Goal: Task Accomplishment & Management: Manage account settings

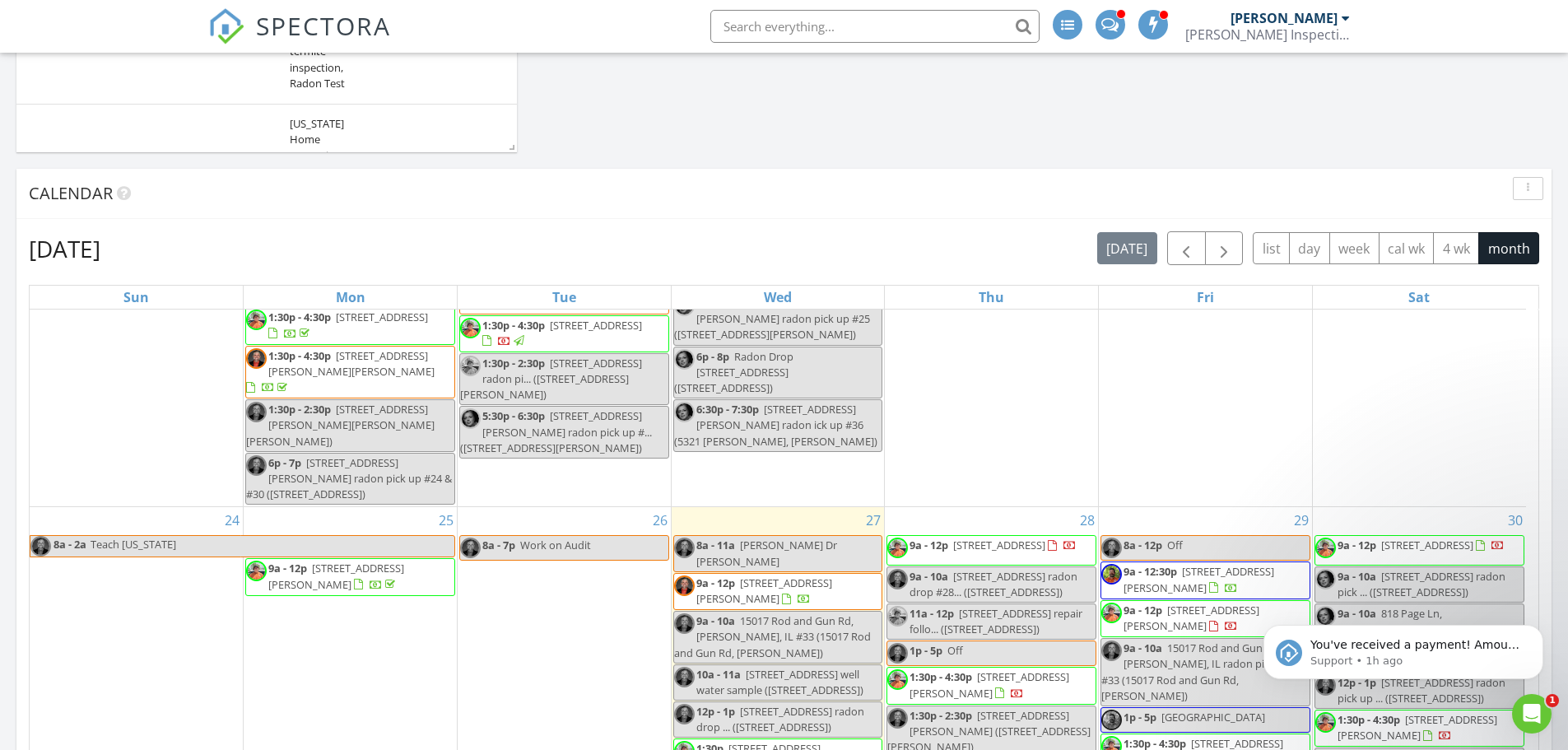
scroll to position [1501, 0]
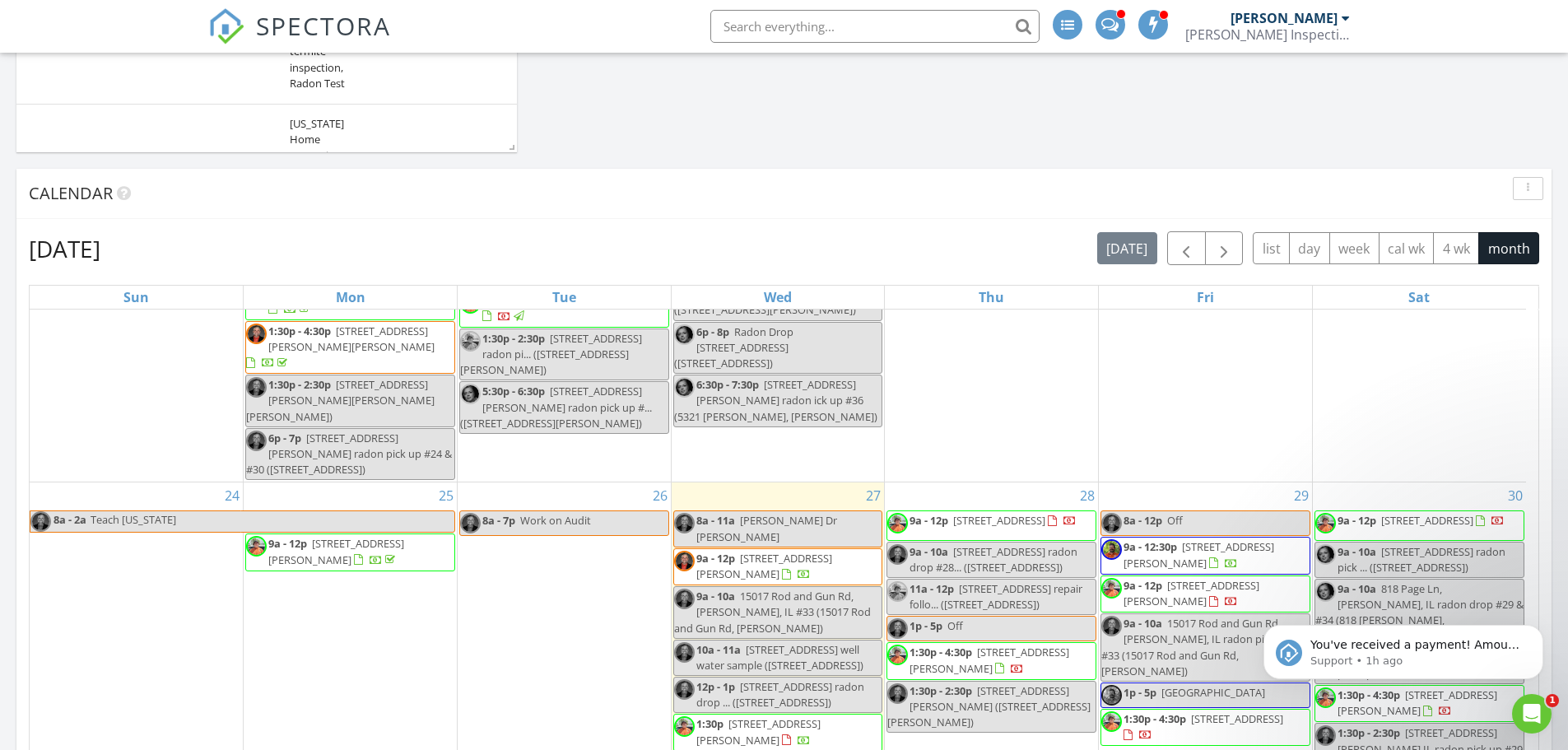
click at [1280, 711] on span "1:30p - 4:30p 9418 Crestwood Mnr Dr, St. Louis 63126" at bounding box center [1205, 727] width 208 height 32
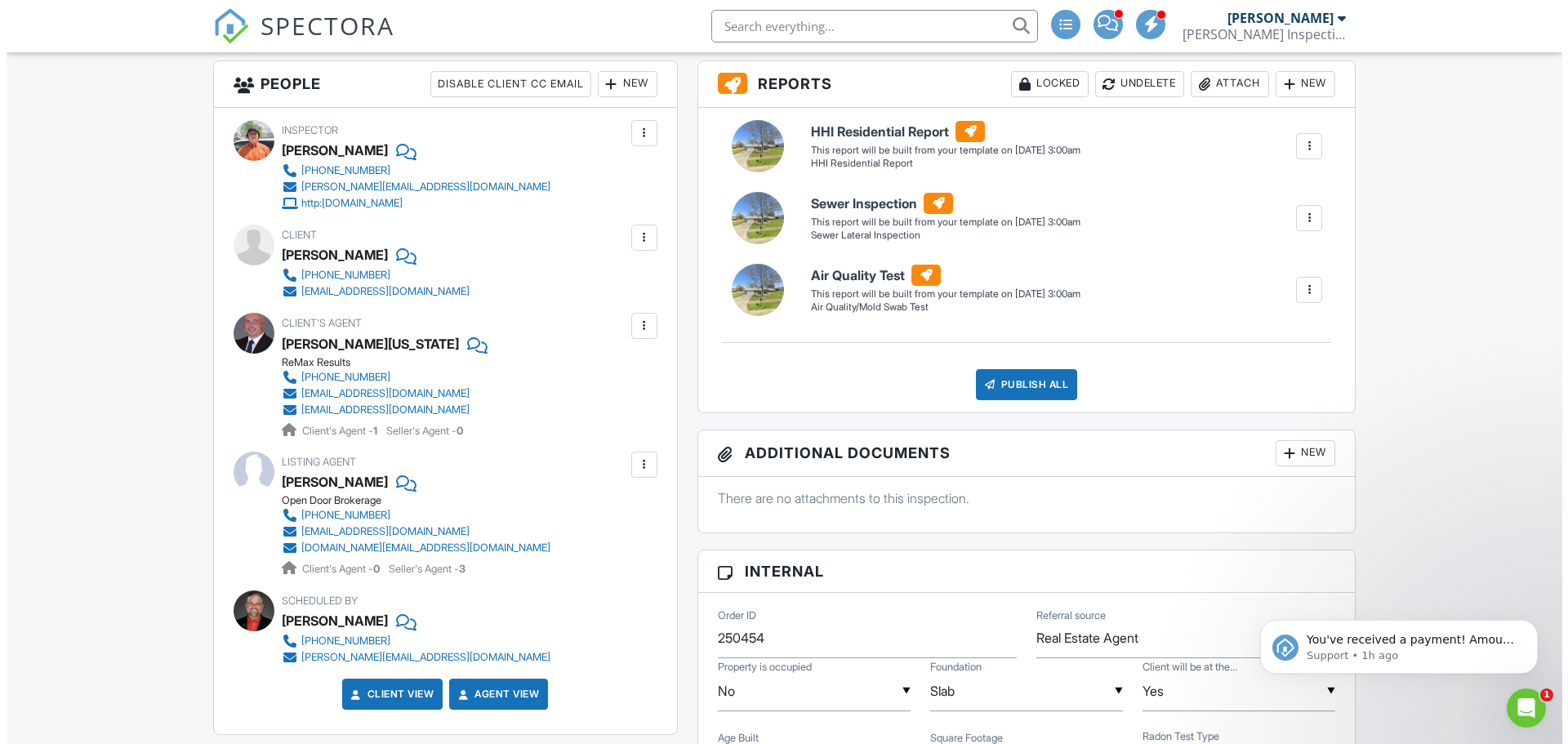
scroll to position [409, 0]
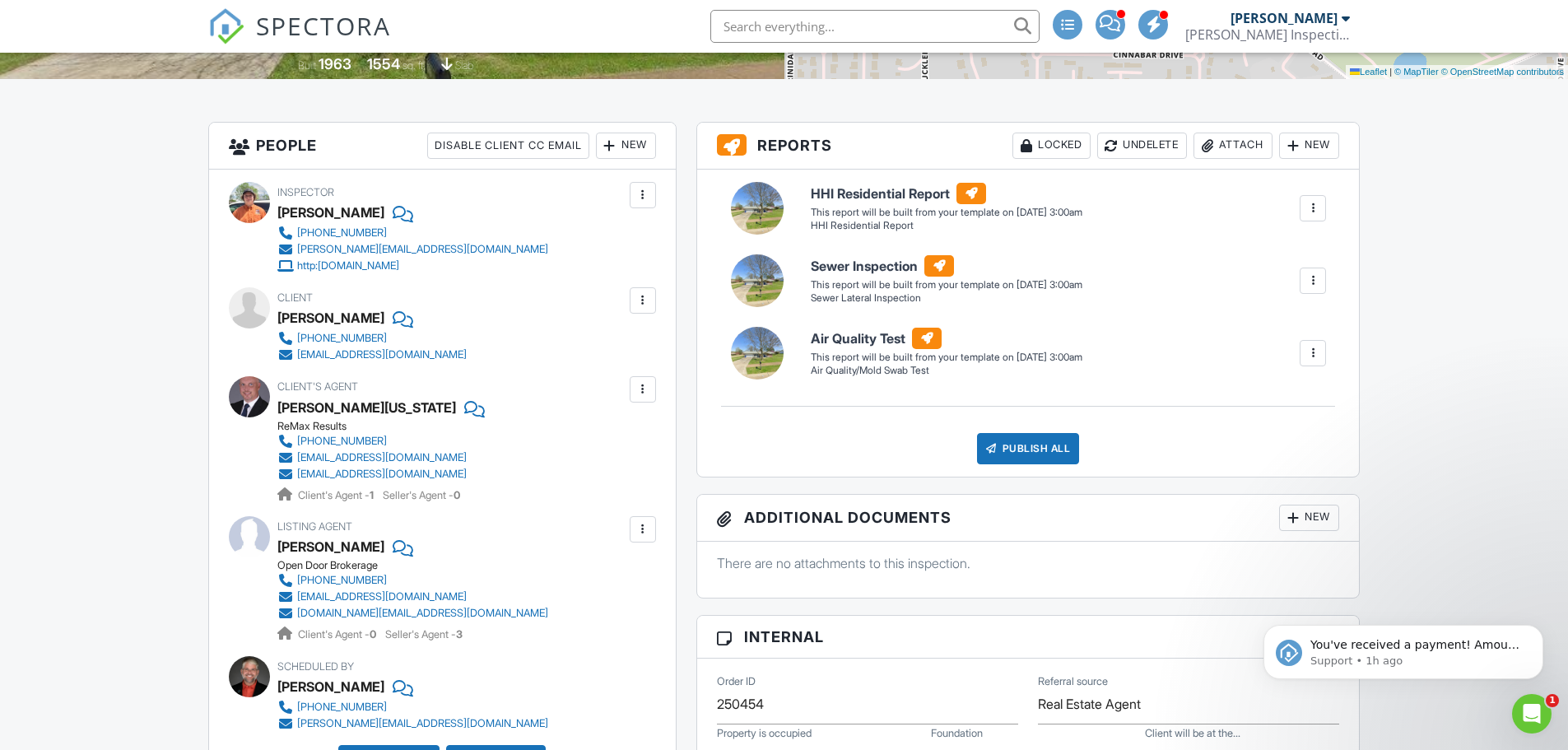
click at [646, 296] on div at bounding box center [643, 300] width 16 height 16
click at [625, 352] on li "Edit" at bounding box center [604, 350] width 84 height 41
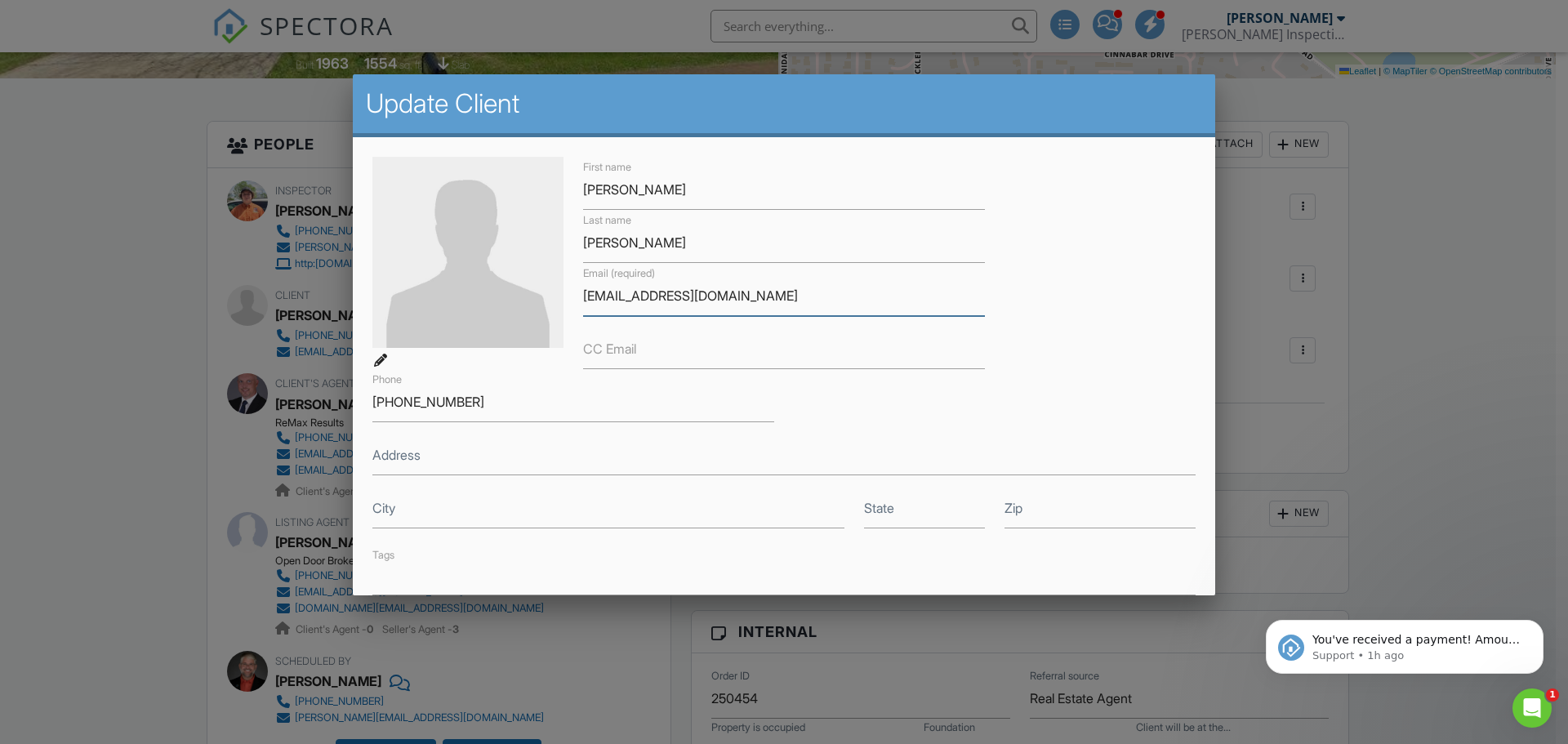
click at [792, 295] on input "[EMAIL_ADDRESS][DOMAIN_NAME]" at bounding box center [784, 296] width 402 height 40
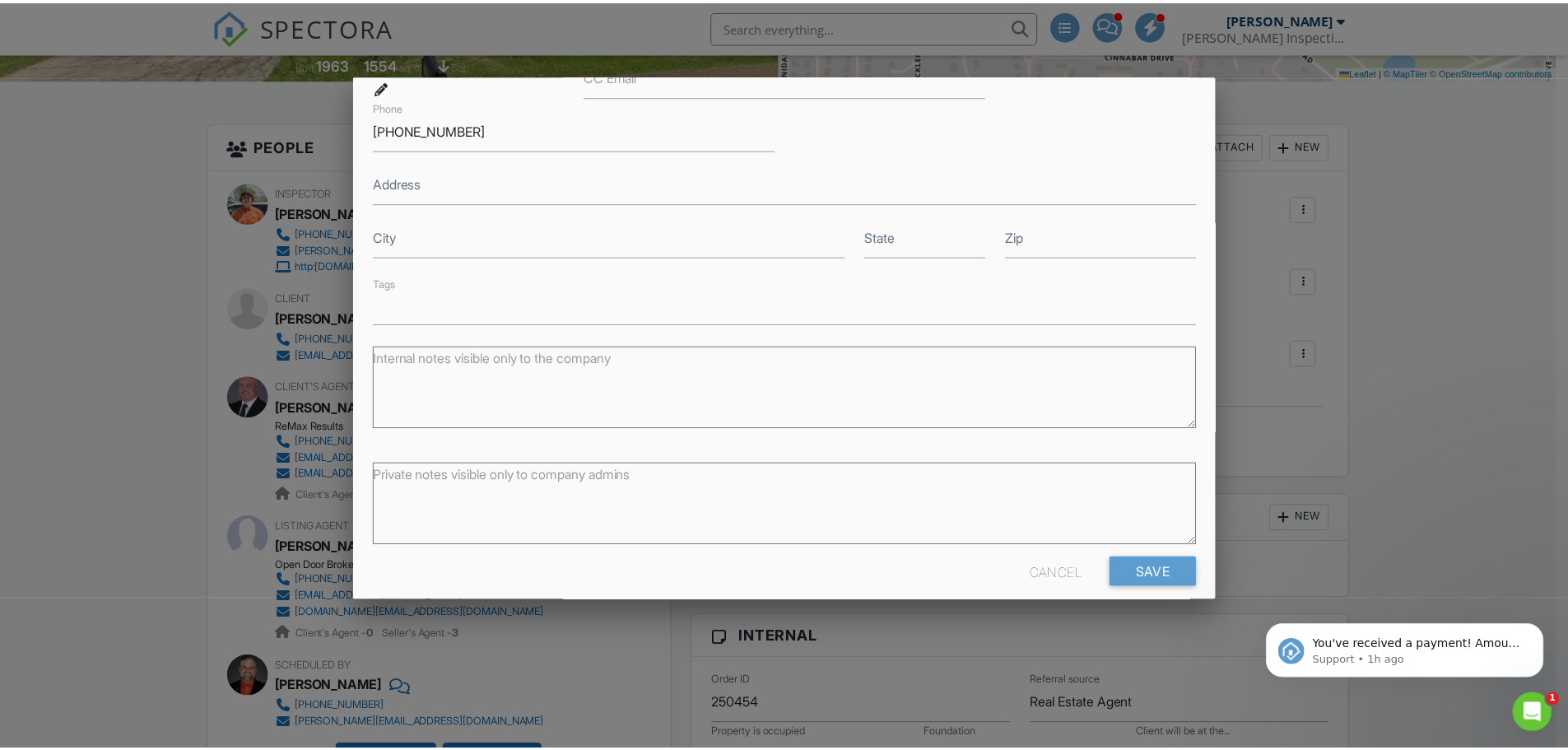
scroll to position [295, 0]
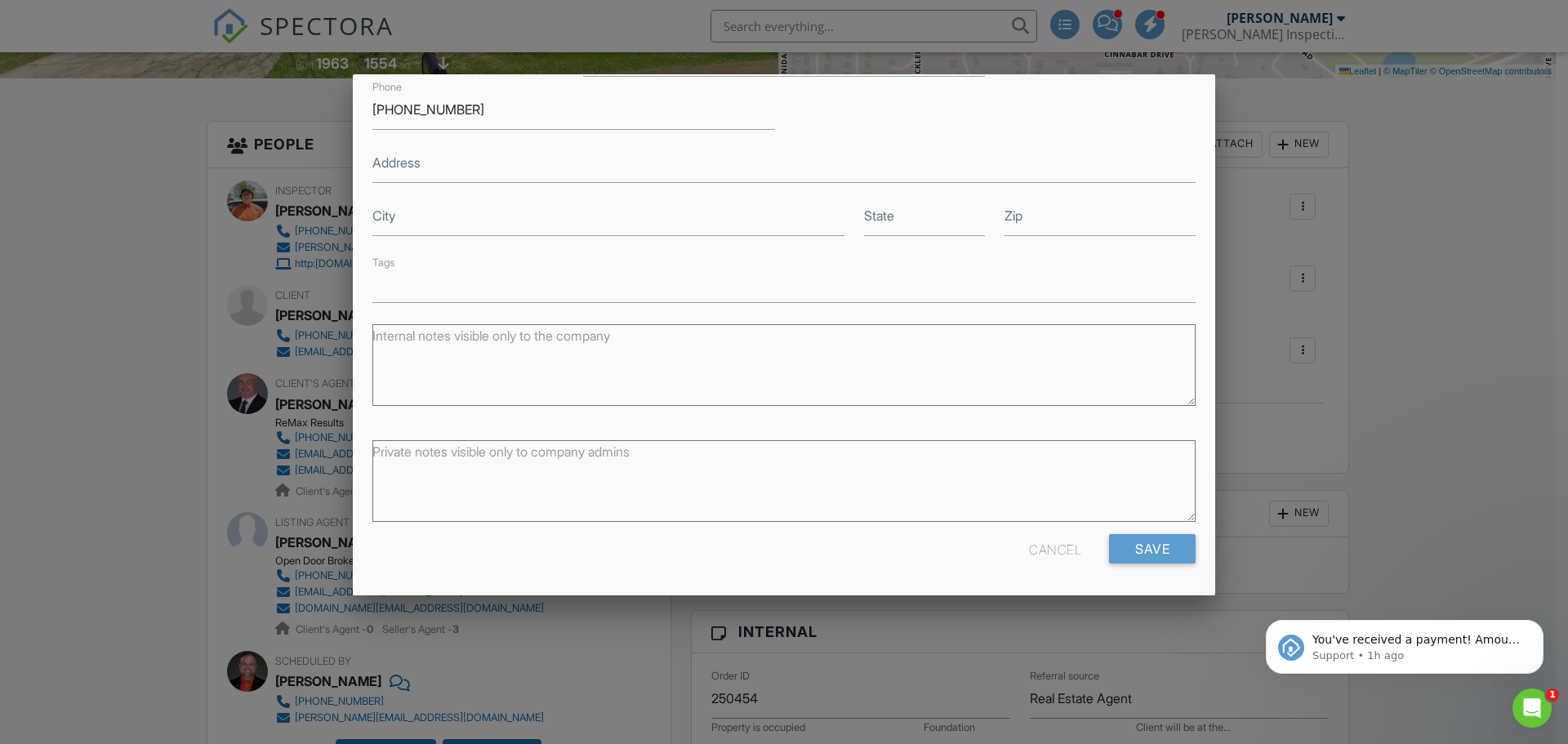
click at [1047, 554] on div "Cancel" at bounding box center [1054, 550] width 53 height 30
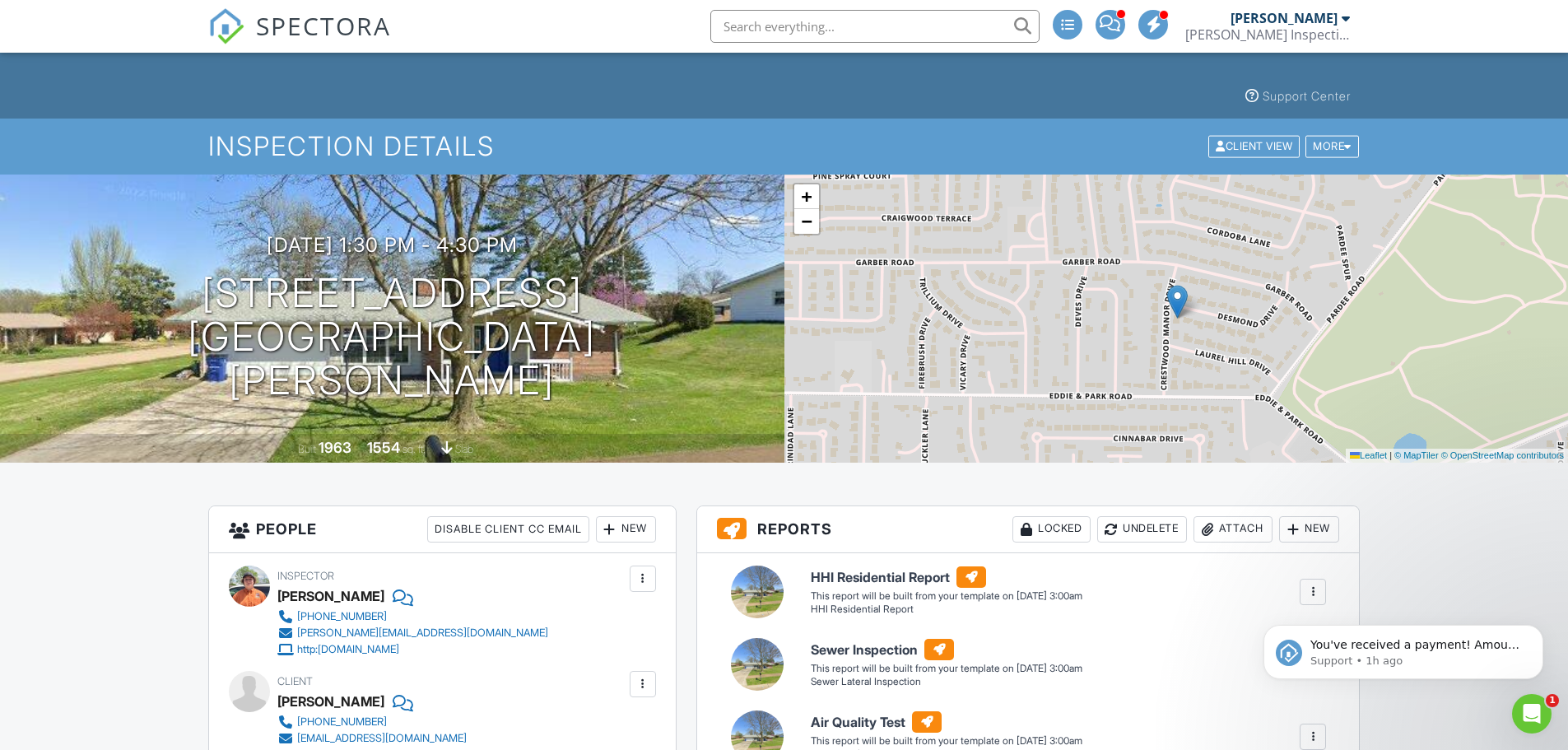
scroll to position [0, 0]
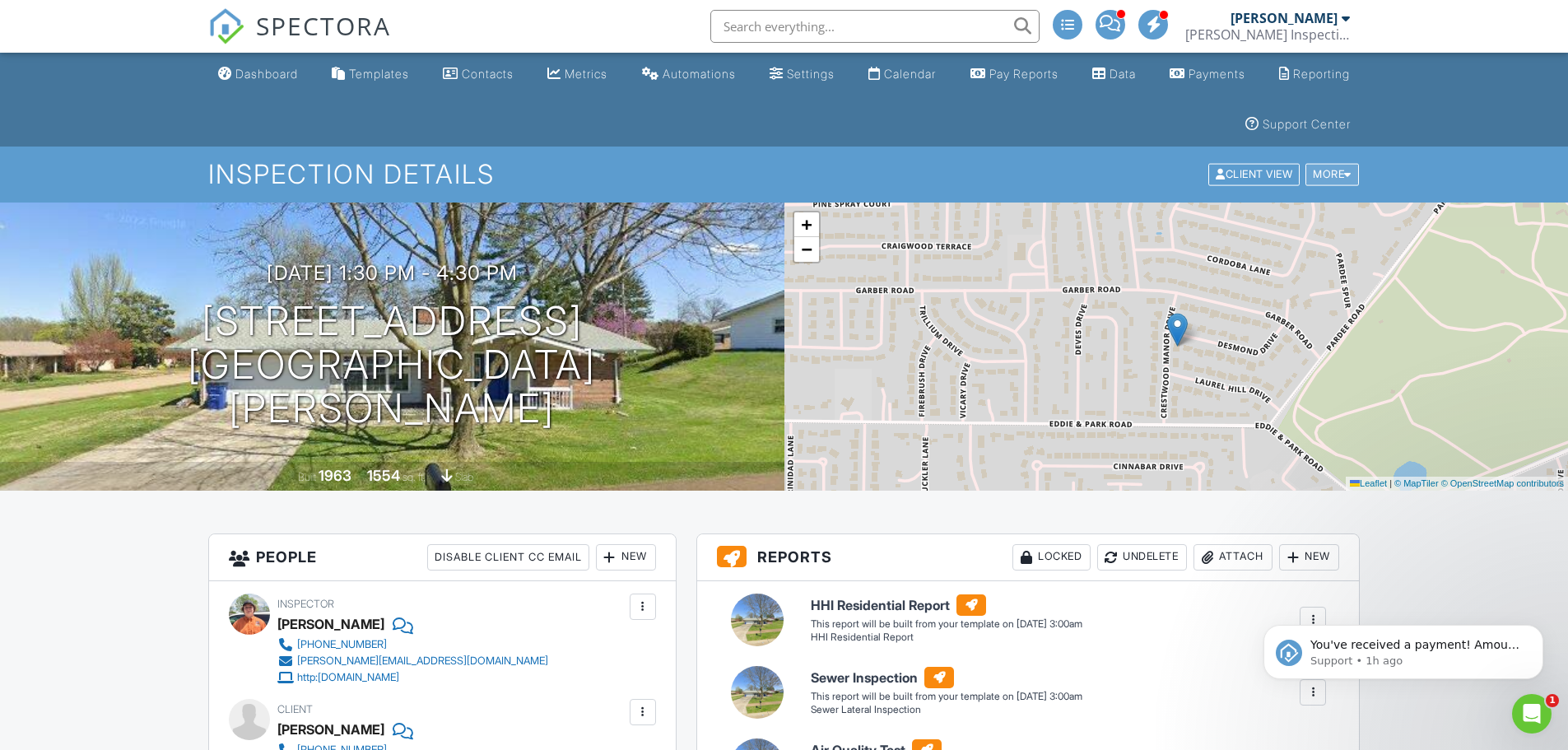
click at [1320, 164] on div "More" at bounding box center [1332, 175] width 54 height 22
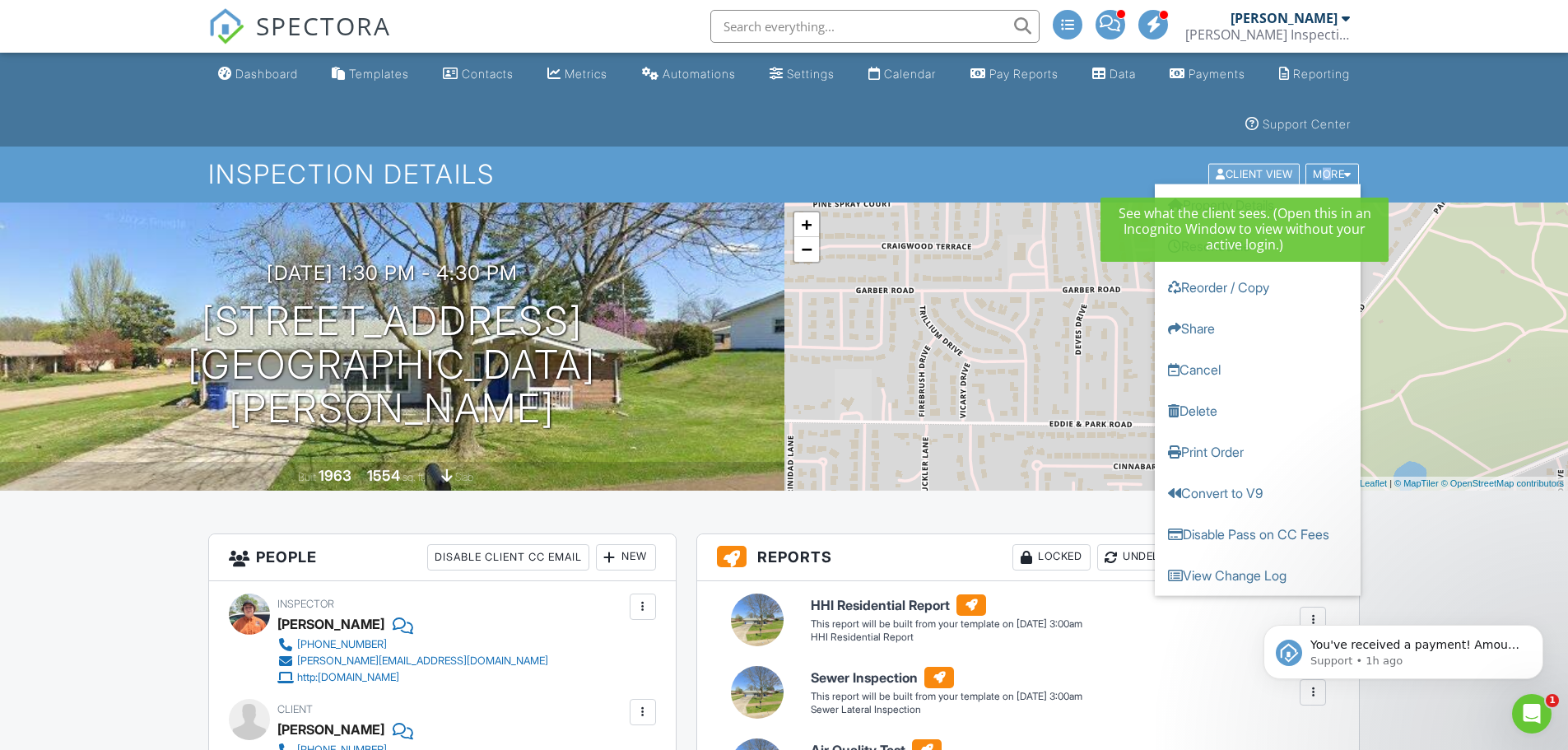
click at [1272, 169] on div "Client View" at bounding box center [1253, 175] width 91 height 22
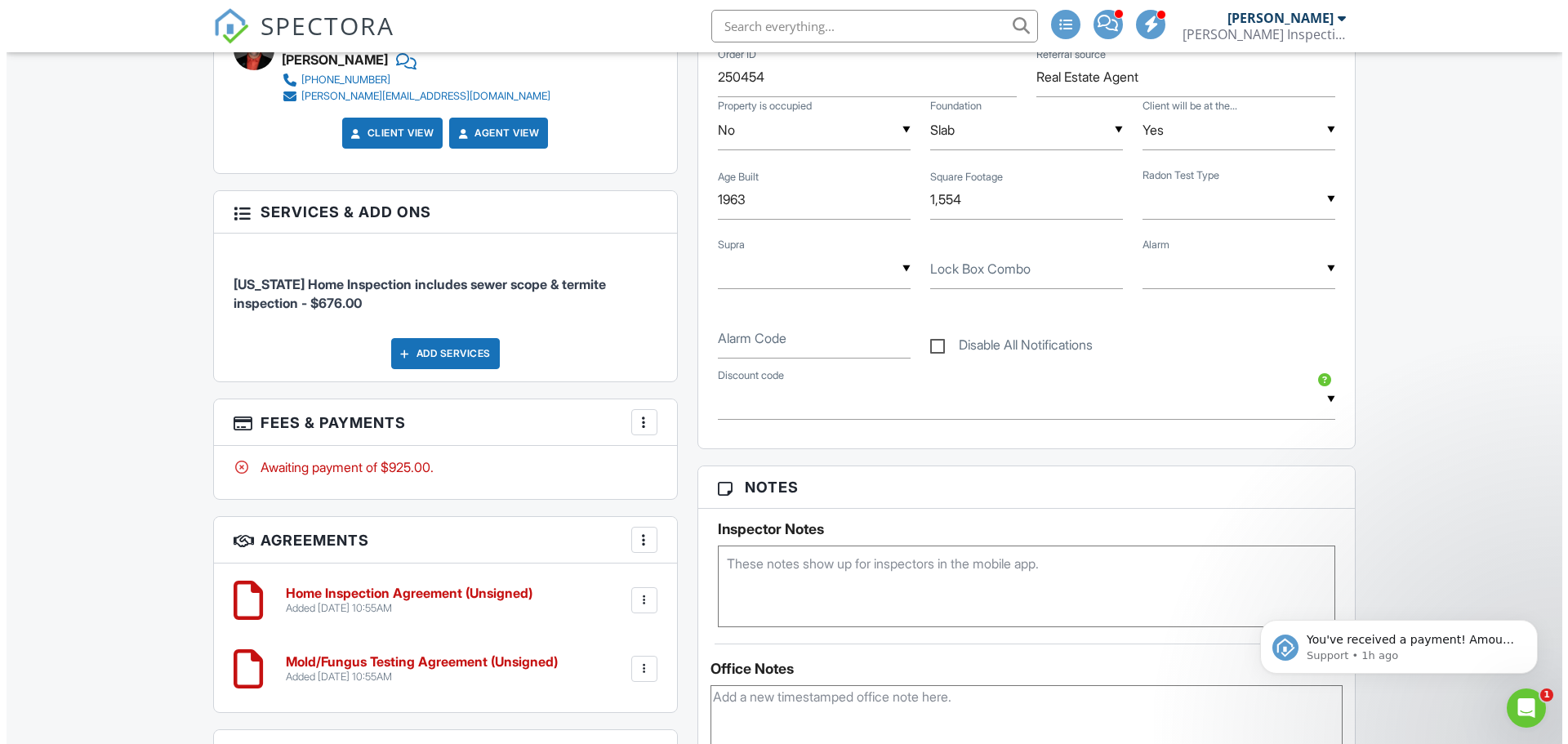
scroll to position [1061, 0]
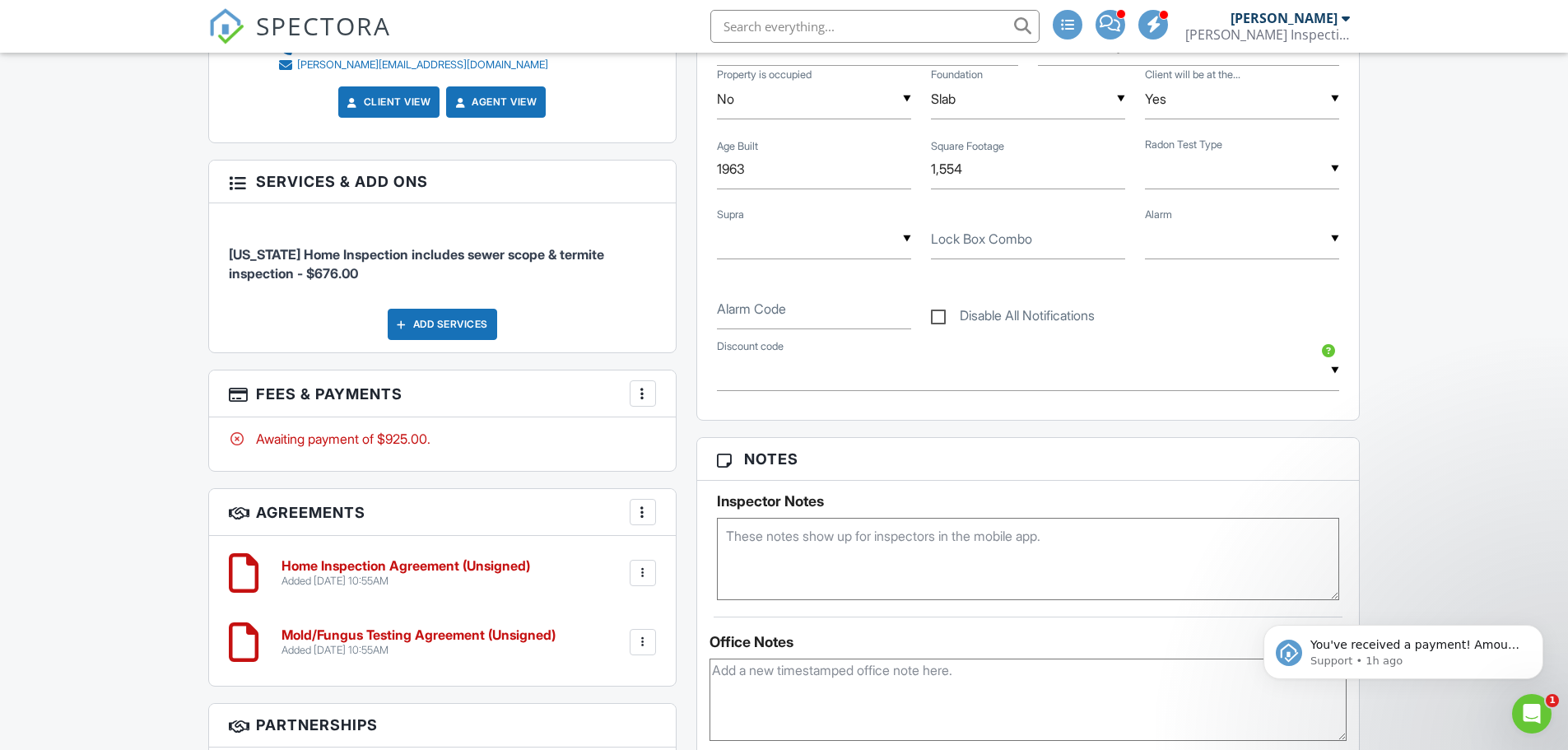
click at [427, 331] on div "Add Services" at bounding box center [443, 324] width 110 height 31
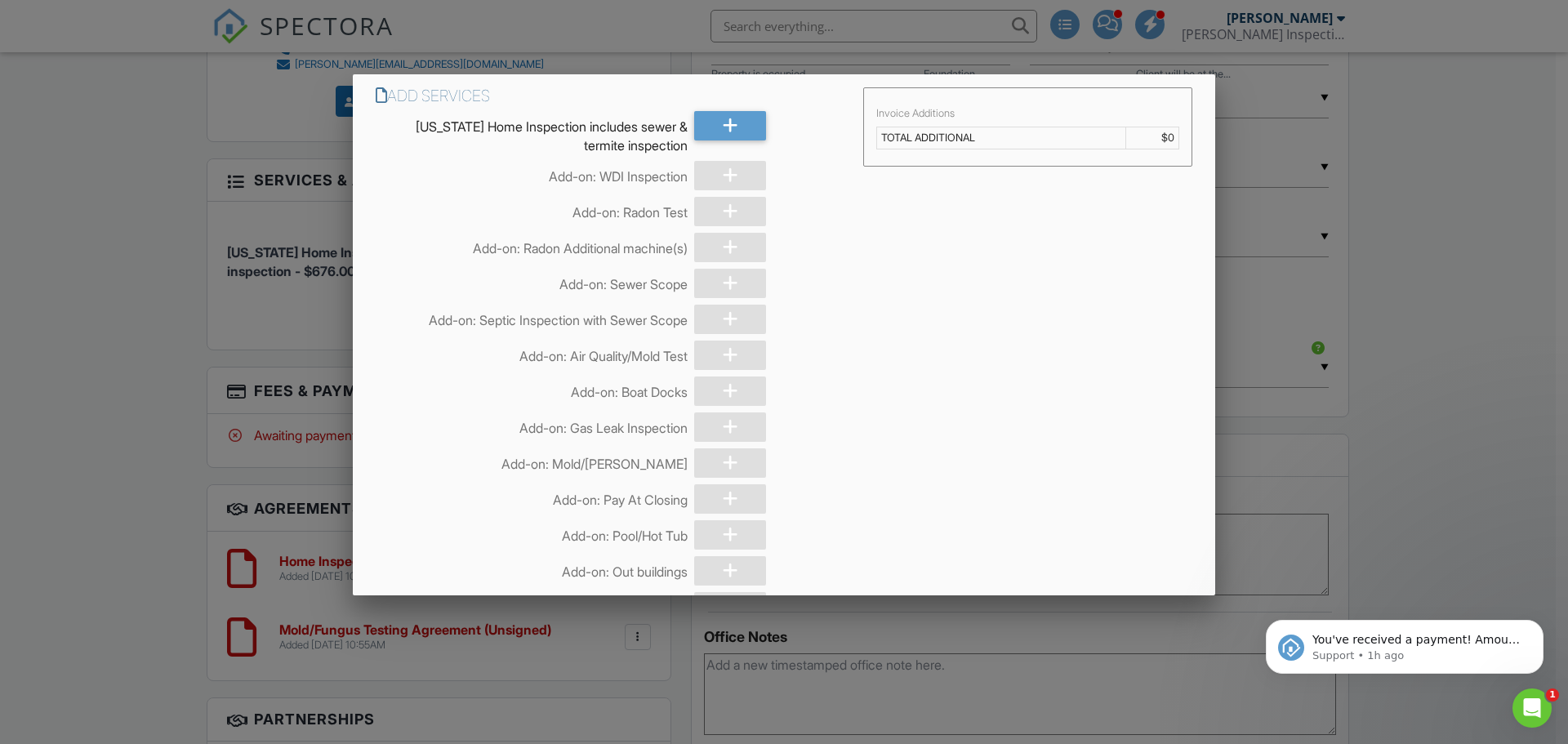
click at [169, 285] on div at bounding box center [784, 384] width 1568 height 930
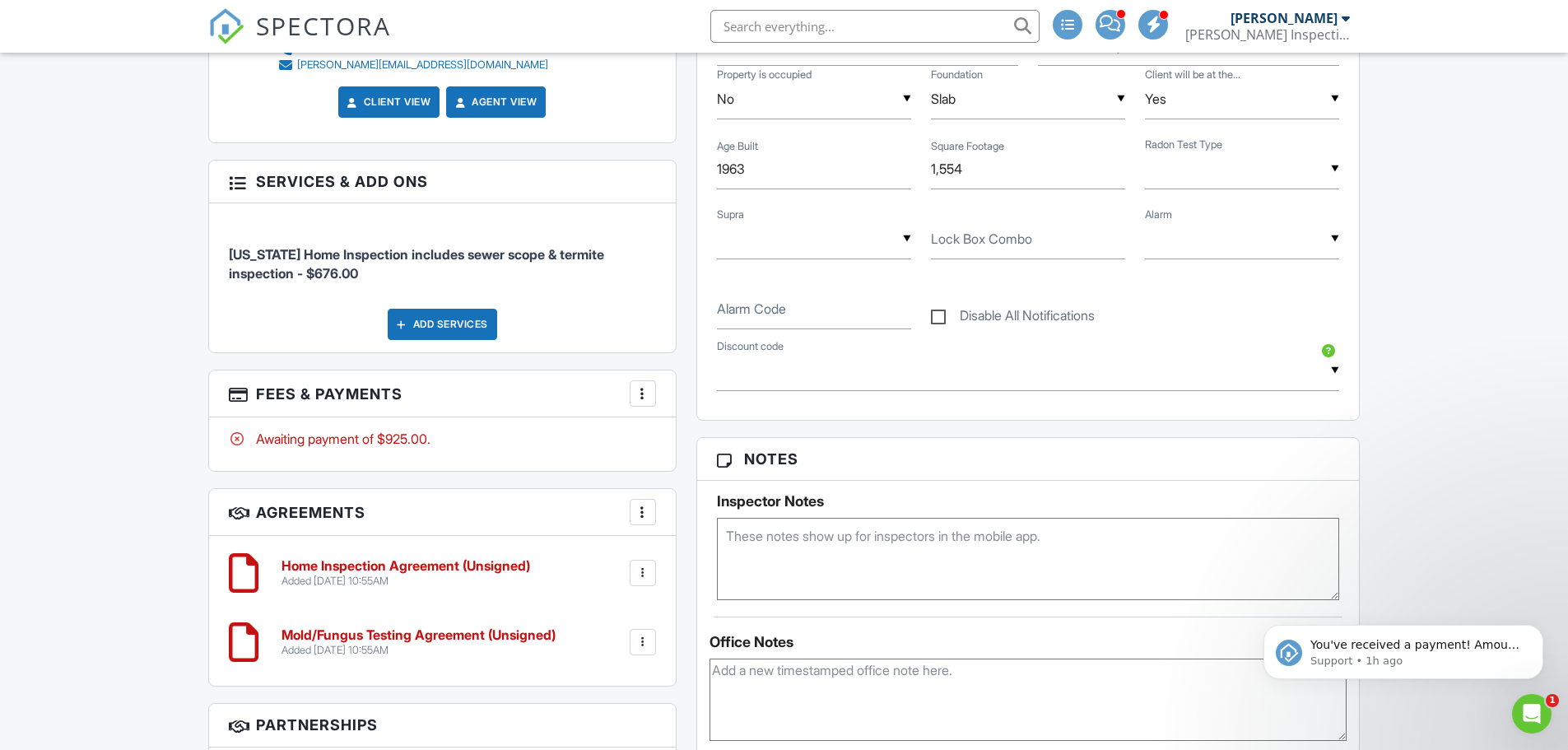
click at [638, 389] on div at bounding box center [643, 393] width 16 height 16
click at [733, 442] on li "Edit Fees & Payments" at bounding box center [726, 443] width 172 height 41
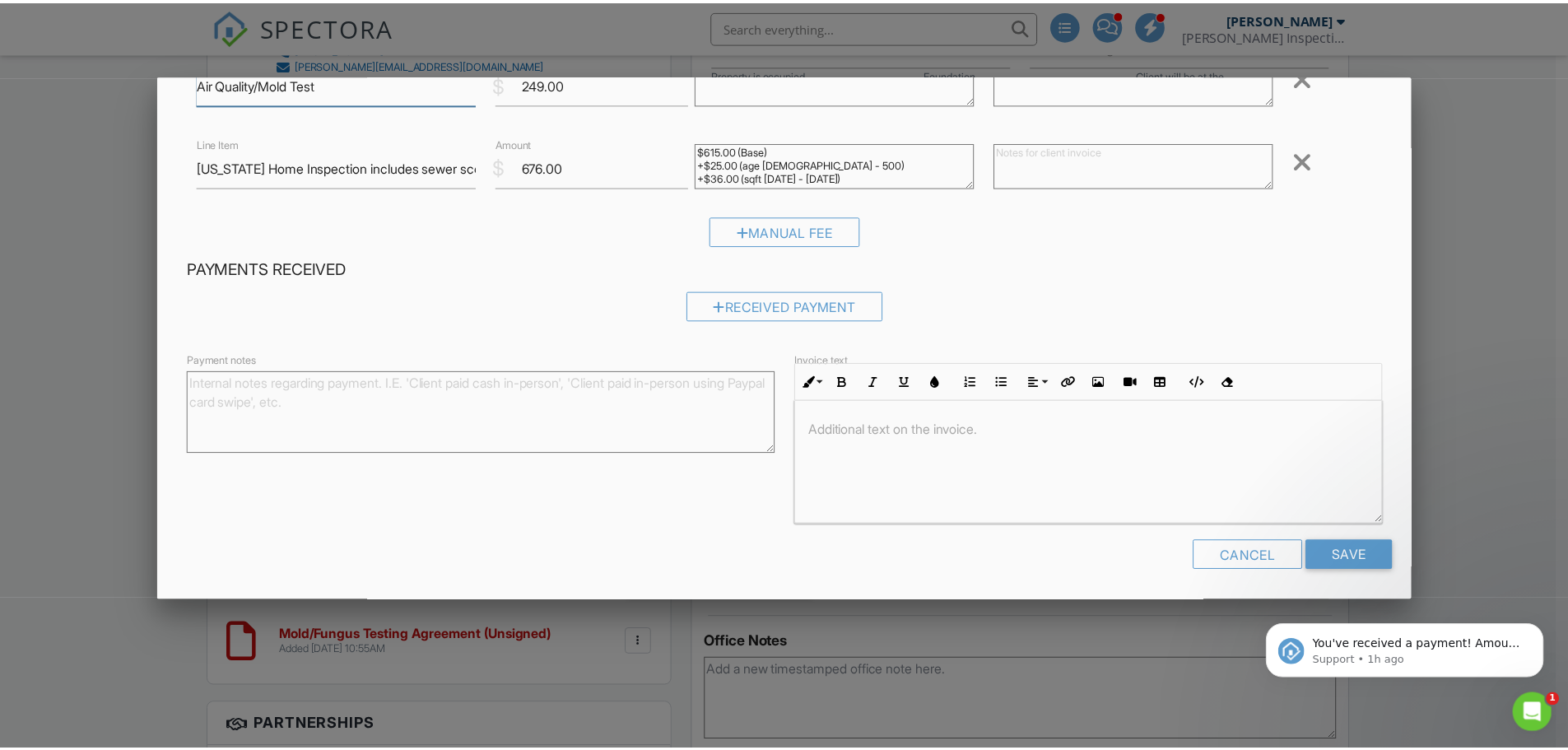
scroll to position [142, 0]
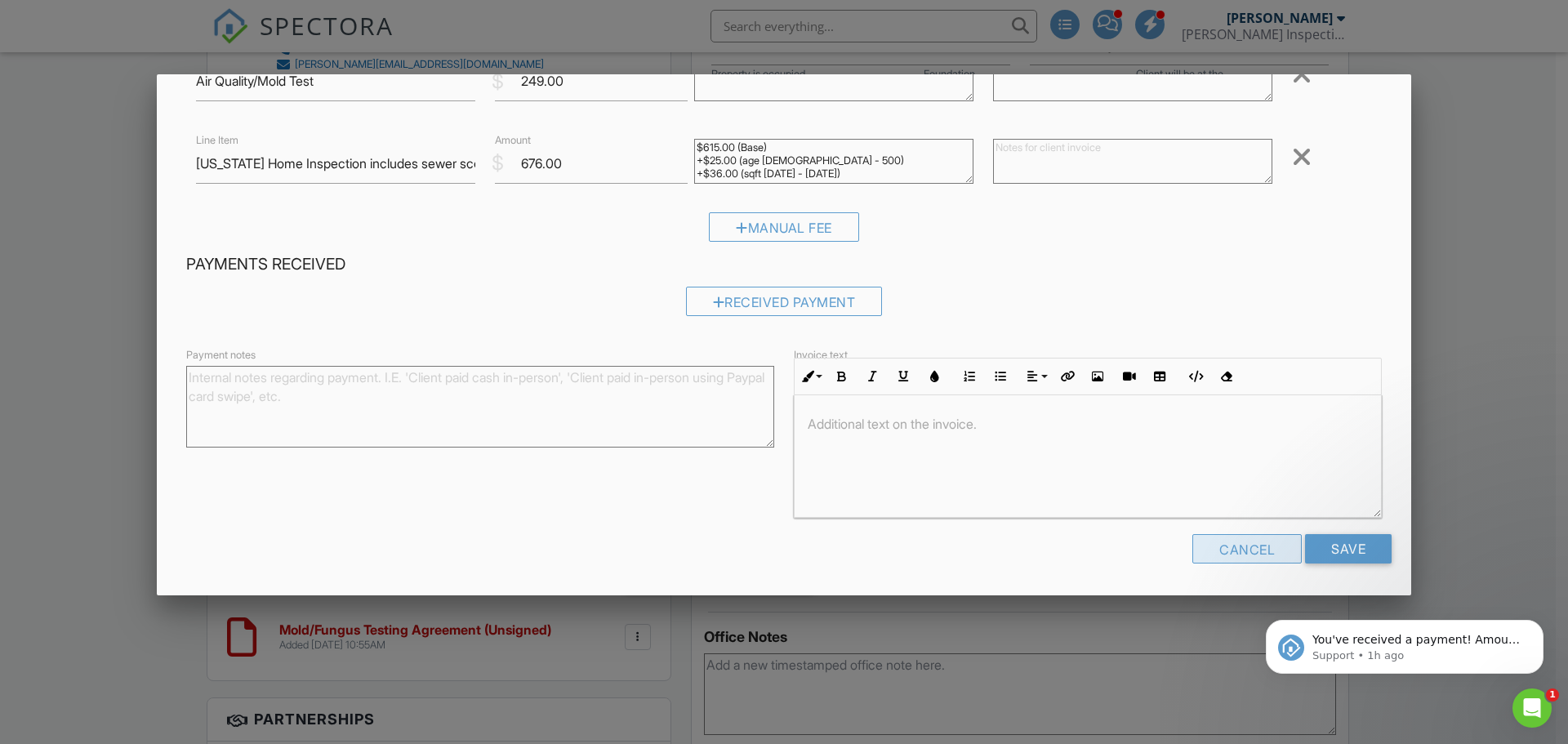
click at [1233, 549] on div "Cancel" at bounding box center [1247, 550] width 109 height 30
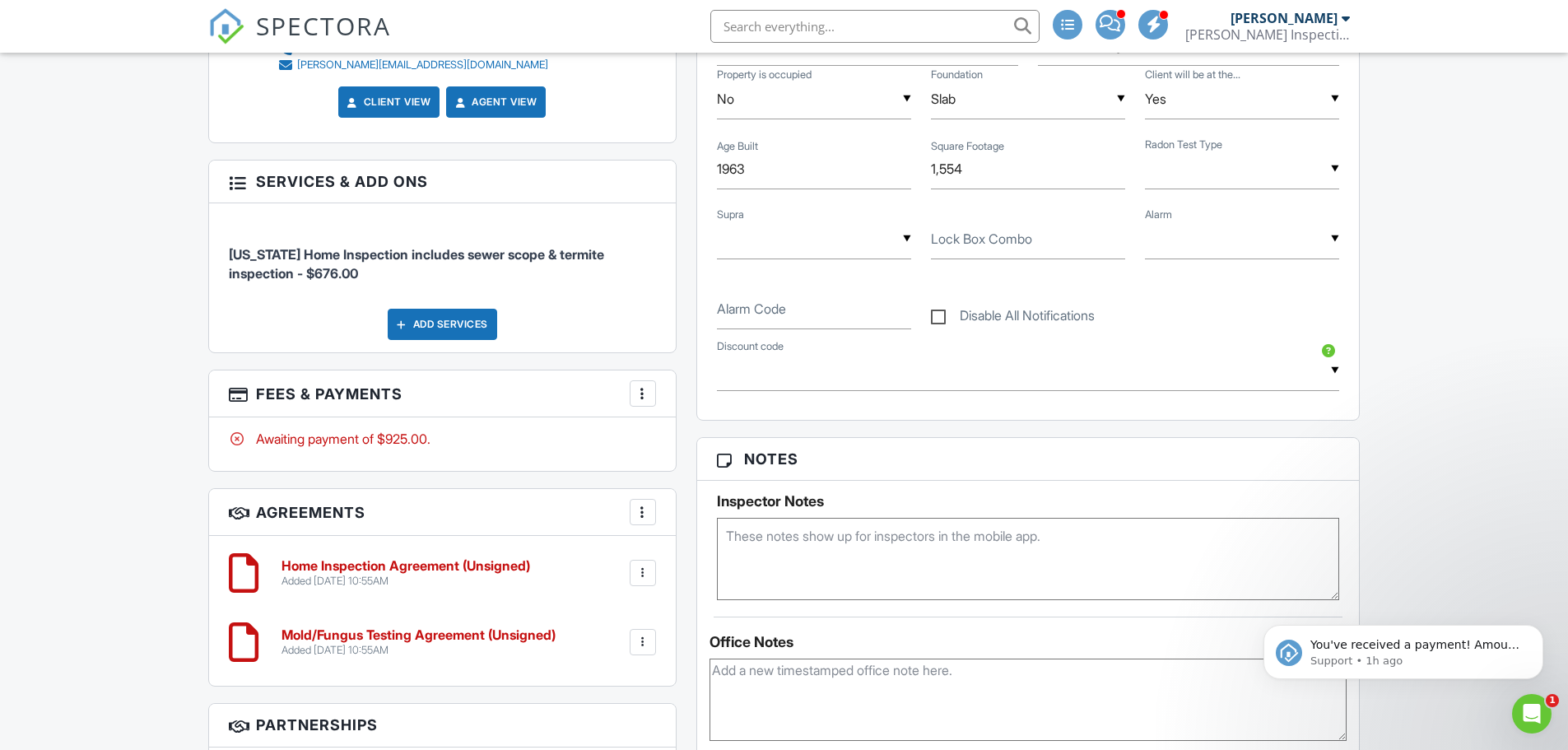
click at [410, 314] on div "Add Services" at bounding box center [443, 324] width 110 height 31
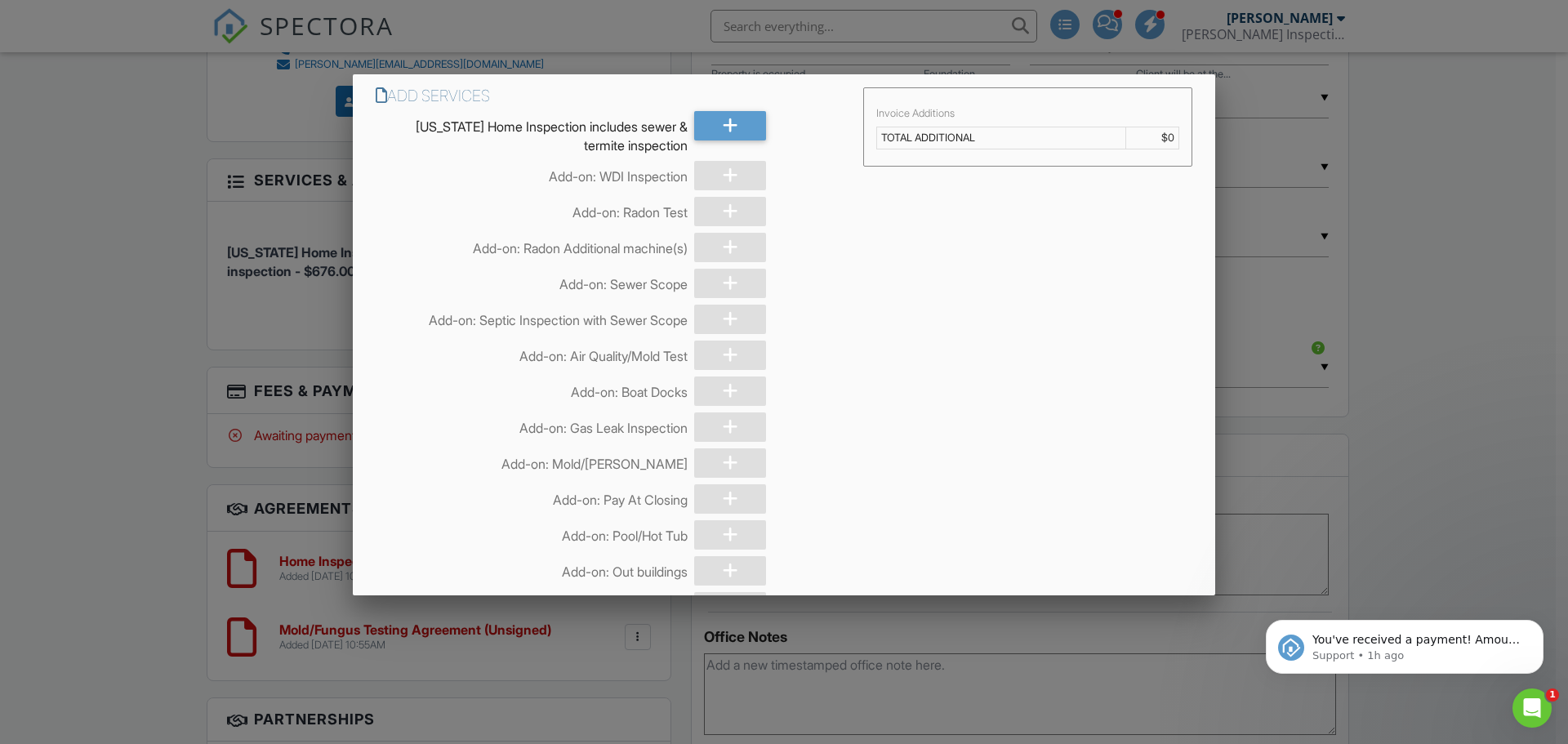
click at [84, 247] on div at bounding box center [784, 384] width 1568 height 930
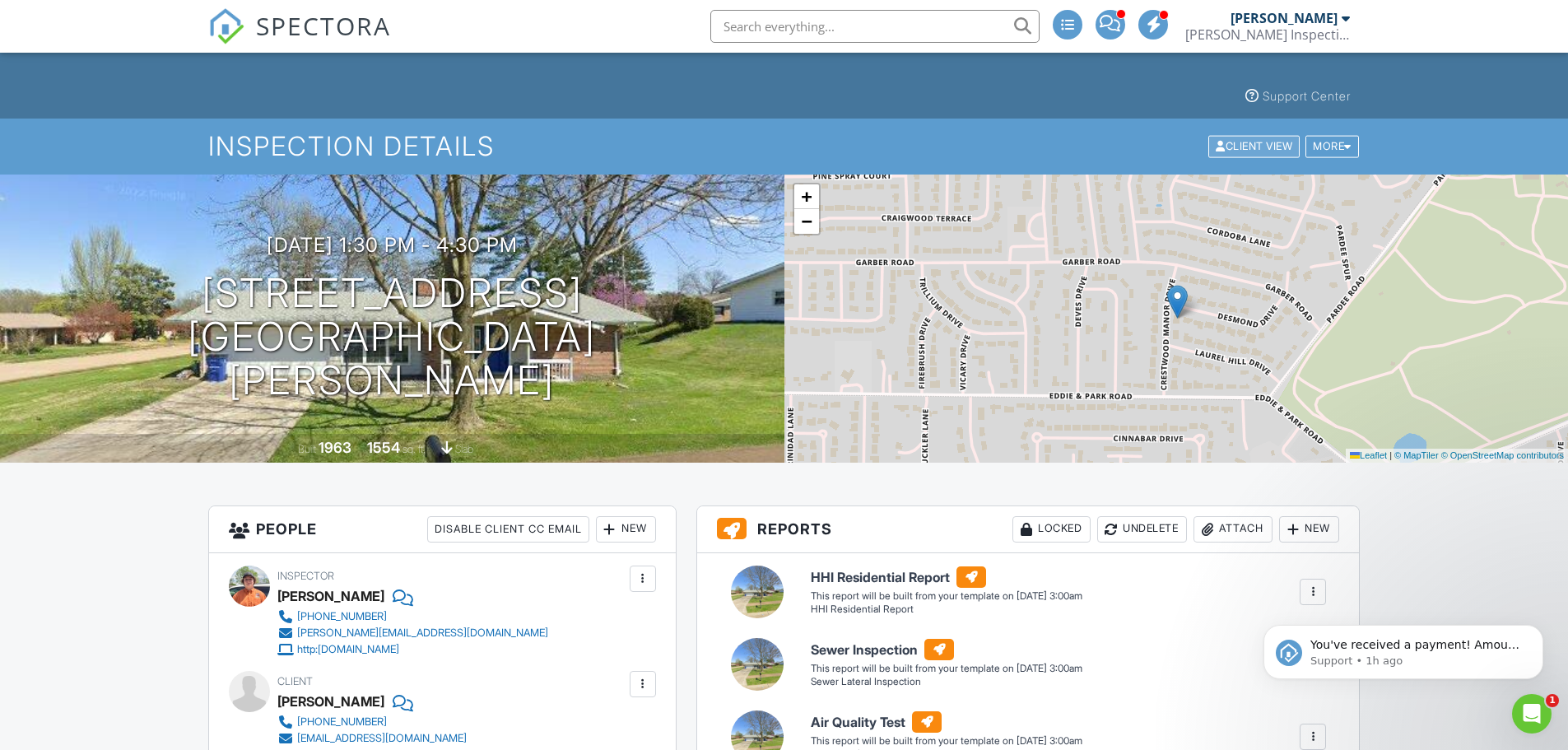
scroll to position [0, 0]
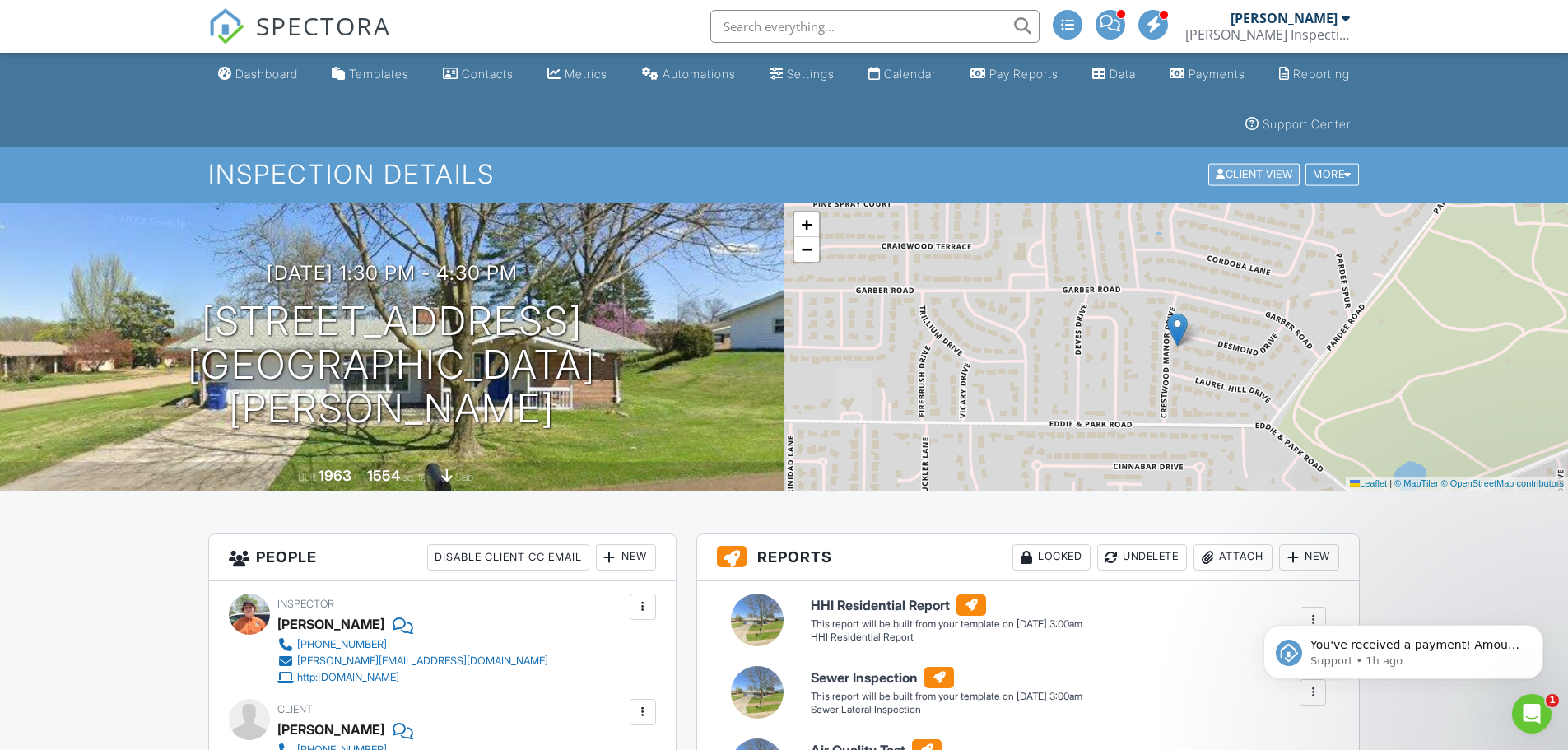
click at [1239, 168] on div "Client View" at bounding box center [1253, 175] width 91 height 22
